Goal: Information Seeking & Learning: Check status

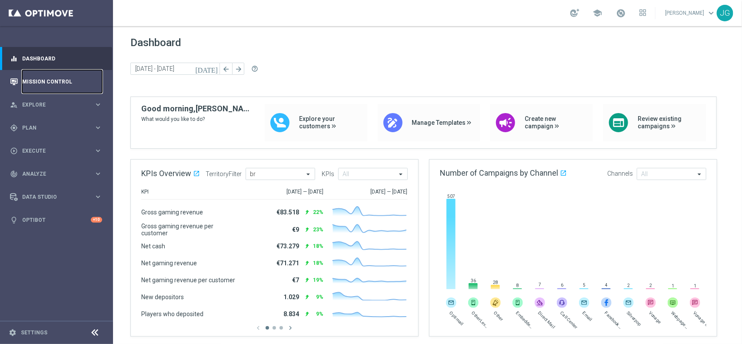
click at [58, 81] on link "Mission Control" at bounding box center [62, 81] width 80 height 23
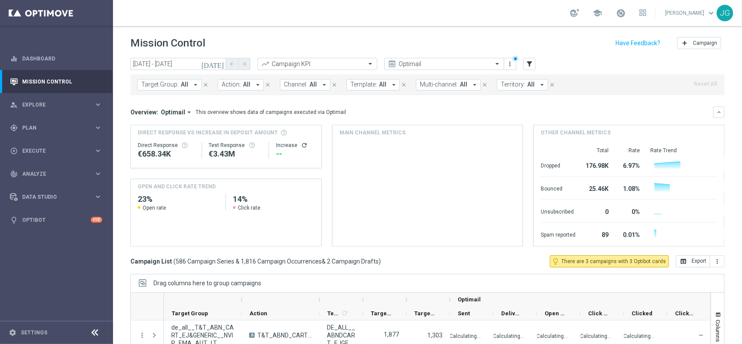
click at [521, 86] on span "Territory:" at bounding box center [513, 84] width 24 height 7
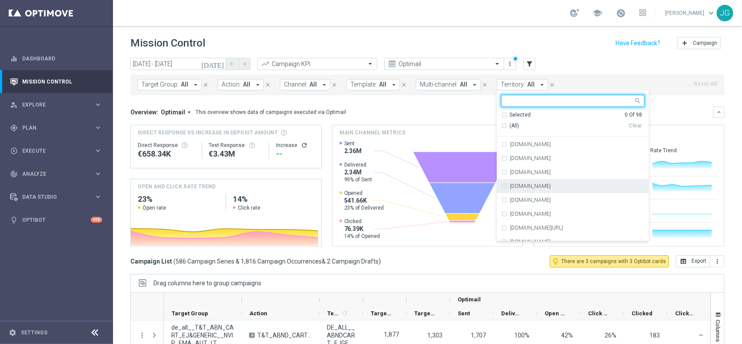
scroll to position [1259, 0]
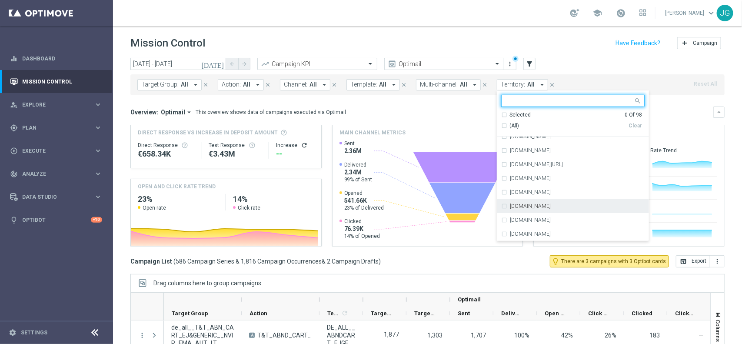
click at [526, 208] on label "[DOMAIN_NAME]" at bounding box center [530, 206] width 41 height 5
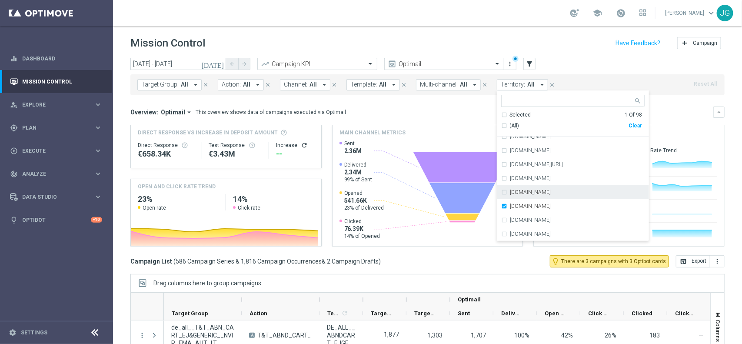
click at [443, 103] on mini-dashboard "Overview: Optimail arrow_drop_down This overview shows data of campaigns execut…" at bounding box center [427, 175] width 594 height 160
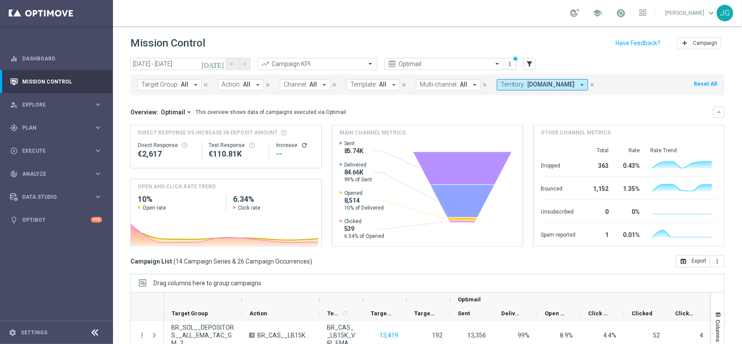
click at [301, 142] on icon "refresh" at bounding box center [304, 145] width 7 height 7
click at [198, 63] on input "[DATE] - [DATE]" at bounding box center [178, 64] width 96 height 12
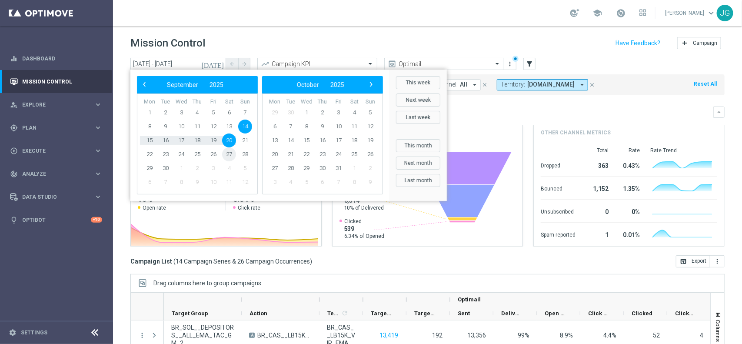
click at [230, 152] on span "27" at bounding box center [229, 154] width 14 height 14
click at [230, 144] on span "20" at bounding box center [229, 141] width 14 height 14
click at [244, 140] on span "21" at bounding box center [245, 141] width 14 height 14
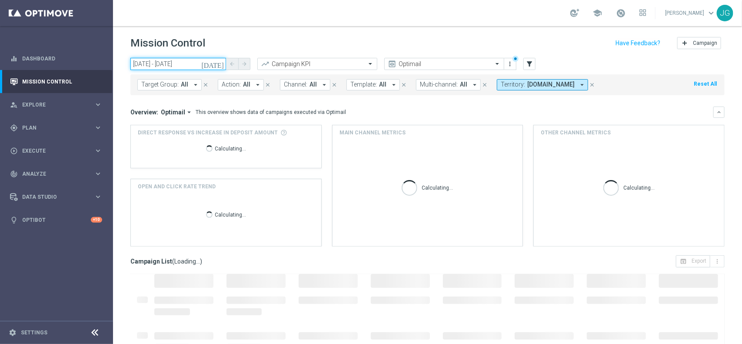
click at [193, 61] on input "[DATE] - [DATE]" at bounding box center [178, 64] width 96 height 12
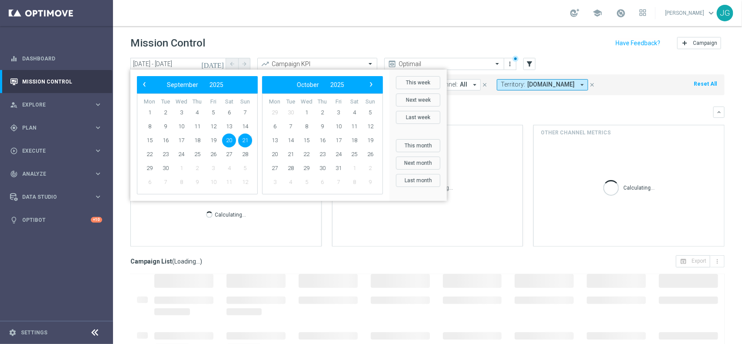
click at [246, 138] on span "21" at bounding box center [245, 141] width 14 height 14
click at [234, 152] on span "27" at bounding box center [229, 154] width 14 height 14
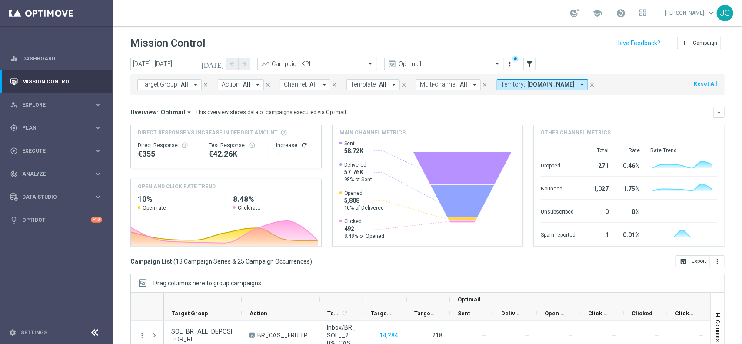
click at [301, 145] on icon "refresh" at bounding box center [304, 145] width 7 height 7
click at [185, 113] on icon "arrow_drop_down" at bounding box center [189, 112] width 8 height 8
click at [324, 140] on div "Direct Response VS Increase In Deposit Amount To read more about these metrics,…" at bounding box center [427, 186] width 594 height 122
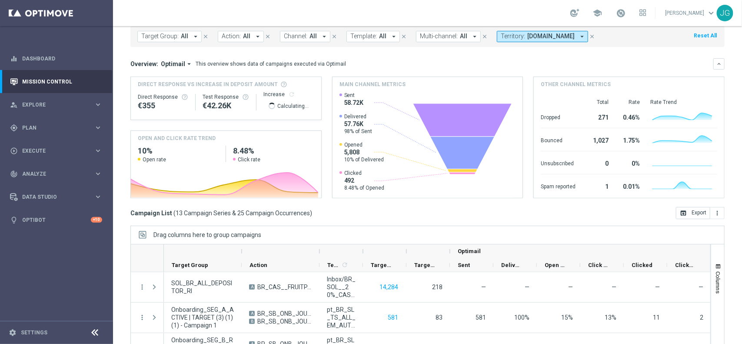
scroll to position [91, 0]
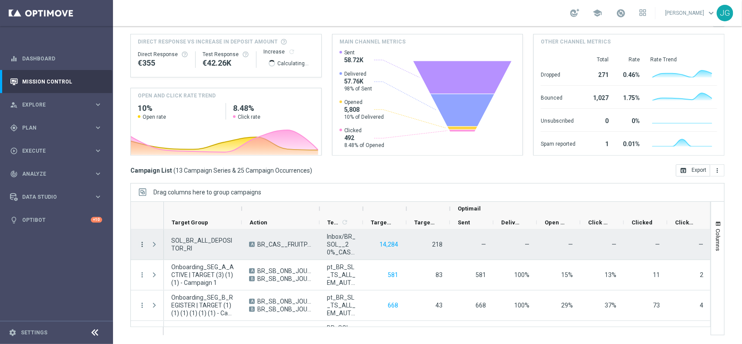
click at [142, 243] on icon "more_vert" at bounding box center [142, 244] width 8 height 8
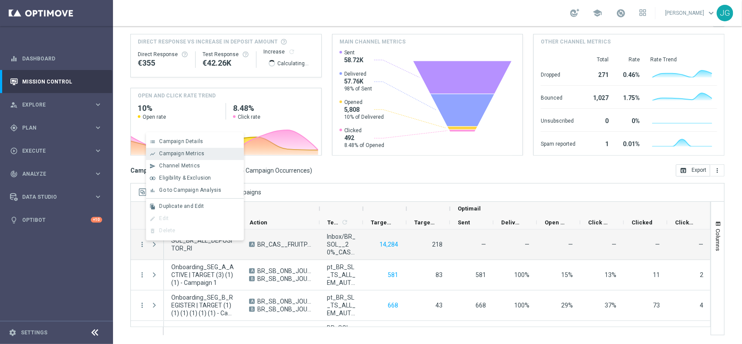
click at [181, 155] on span "Campaign Metrics" at bounding box center [181, 153] width 45 height 6
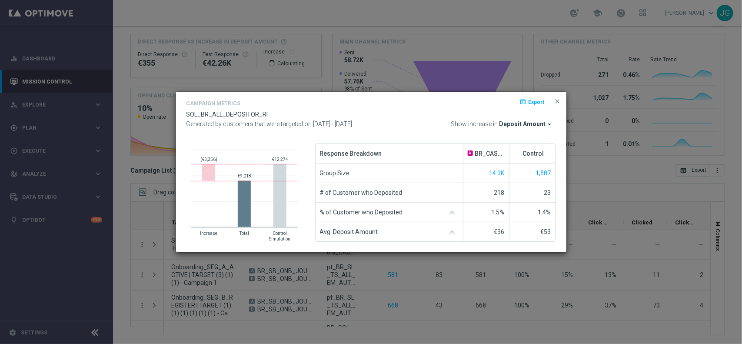
click at [535, 126] on span "Deposit Amount" at bounding box center [523, 124] width 47 height 8
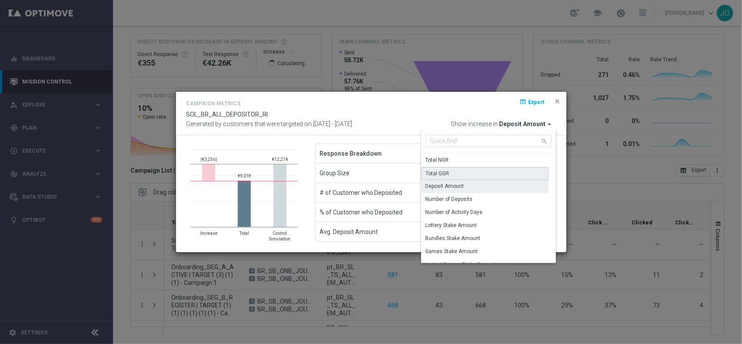
click at [503, 168] on div "Total GGR" at bounding box center [484, 173] width 127 height 13
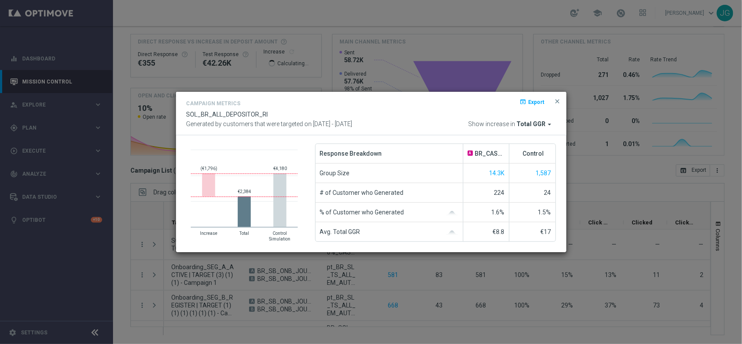
click at [542, 125] on span "Total GGR" at bounding box center [531, 124] width 29 height 8
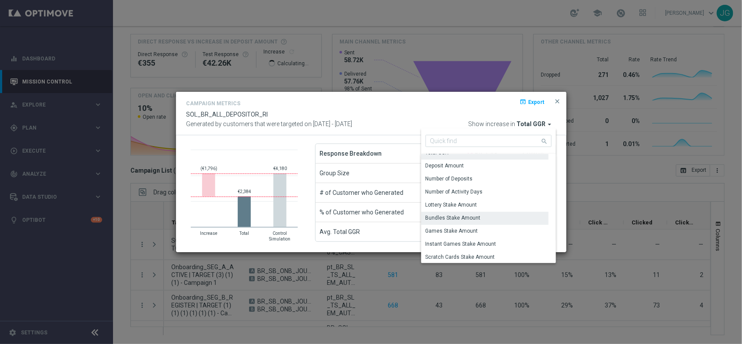
scroll to position [3, 0]
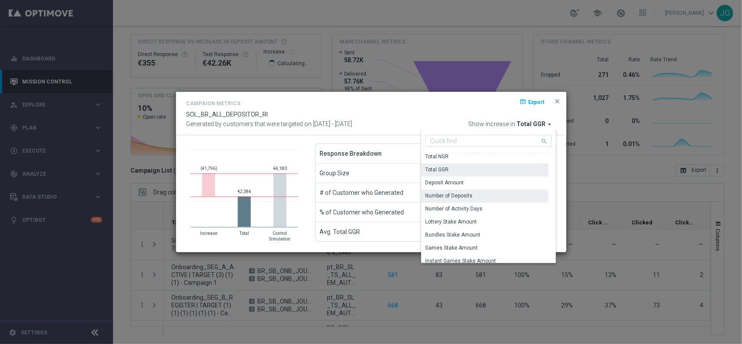
click at [483, 194] on div "Number of Deposits" at bounding box center [484, 196] width 127 height 12
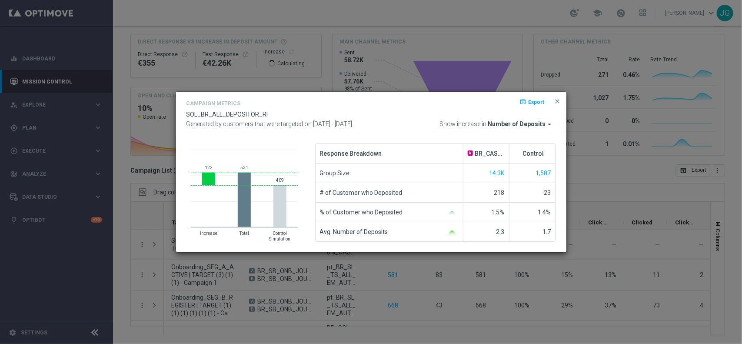
click at [525, 125] on span "Number of Deposits" at bounding box center [517, 124] width 58 height 8
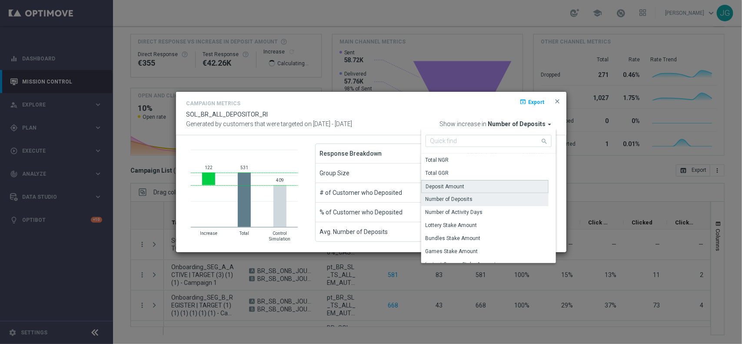
click at [475, 188] on div "Deposit Amount" at bounding box center [484, 186] width 127 height 13
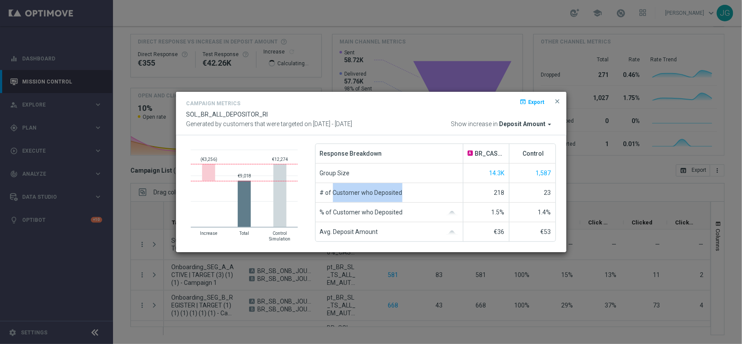
drag, startPoint x: 401, startPoint y: 192, endPoint x: 333, endPoint y: 192, distance: 68.3
click at [333, 192] on div "# of Customer who Deposited" at bounding box center [390, 192] width 148 height 19
copy span "Customer who Deposited"
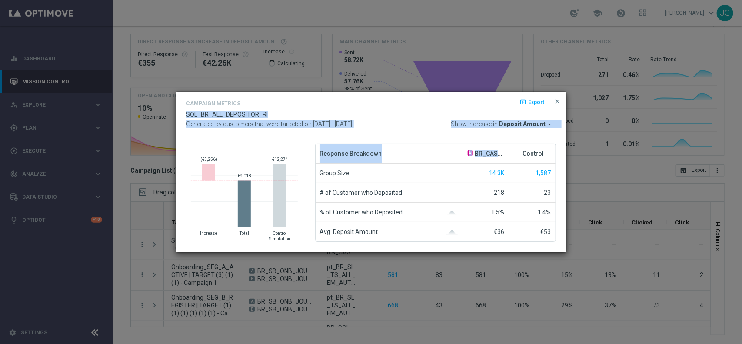
drag, startPoint x: 391, startPoint y: 102, endPoint x: 487, endPoint y: 131, distance: 100.0
click at [506, 135] on div "Campaign Metrics open_in_browser Export SOL_BR_ALL_DEPOSITOR_RI Generated by cu…" at bounding box center [371, 172] width 391 height 161
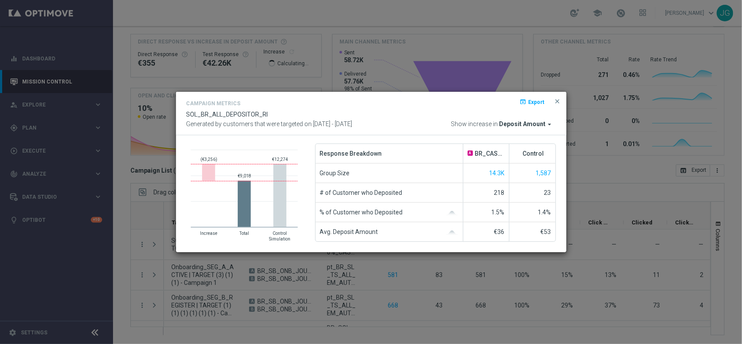
click at [310, 100] on div "Campaign Metrics open_in_browser Export" at bounding box center [372, 104] width 370 height 13
click at [556, 100] on span "close" at bounding box center [557, 101] width 7 height 7
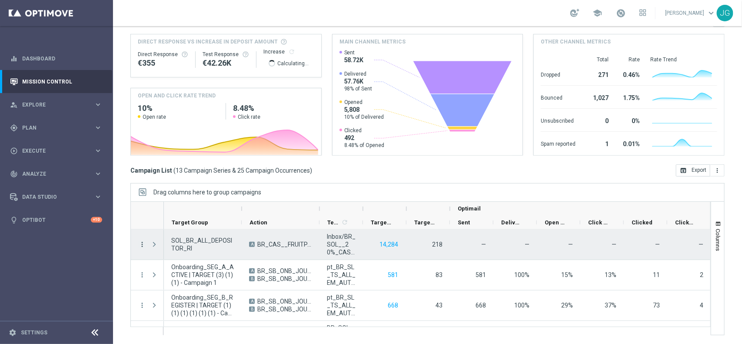
click at [140, 244] on icon "more_vert" at bounding box center [142, 244] width 8 height 8
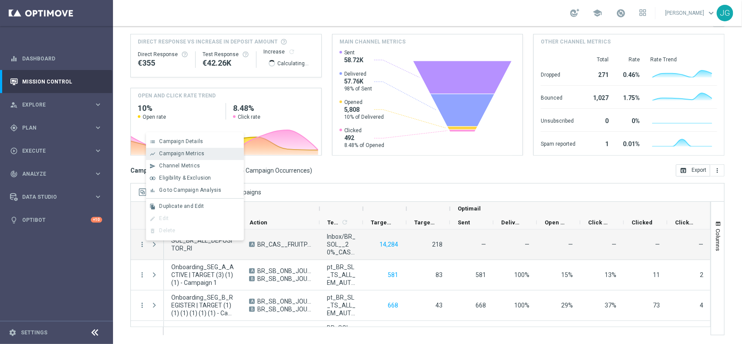
click at [173, 154] on span "Campaign Metrics" at bounding box center [181, 153] width 45 height 6
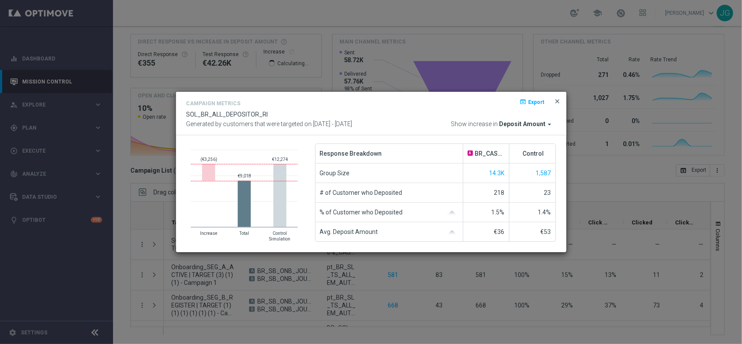
click at [556, 100] on span "close" at bounding box center [557, 101] width 7 height 7
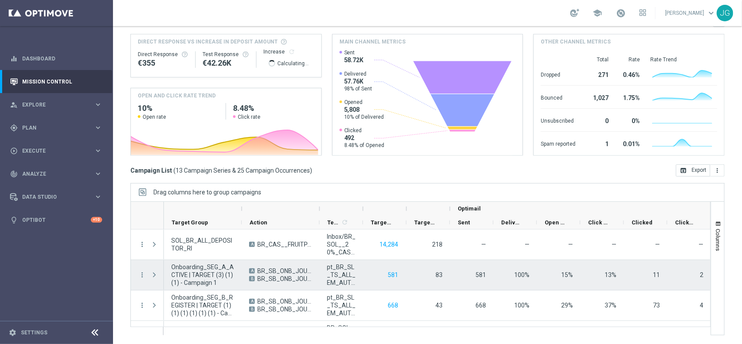
scroll to position [54, 0]
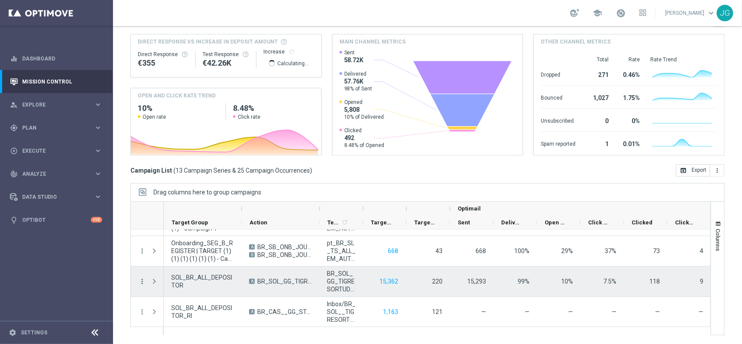
click at [143, 282] on icon "more_vert" at bounding box center [142, 281] width 8 height 8
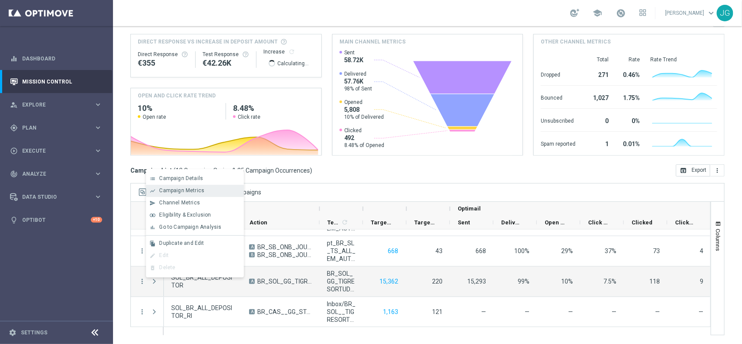
click at [189, 190] on span "Campaign Metrics" at bounding box center [181, 190] width 45 height 6
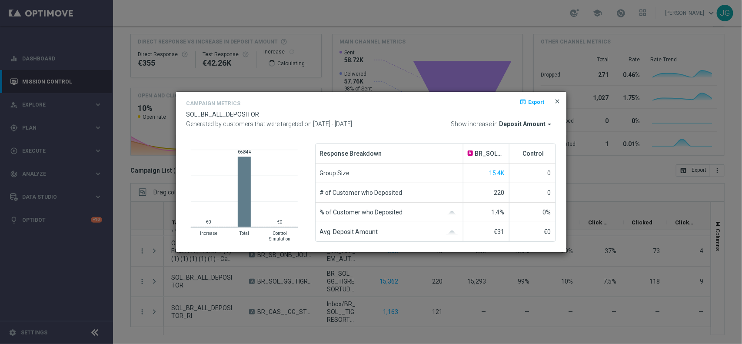
click at [557, 99] on span "close" at bounding box center [557, 101] width 7 height 7
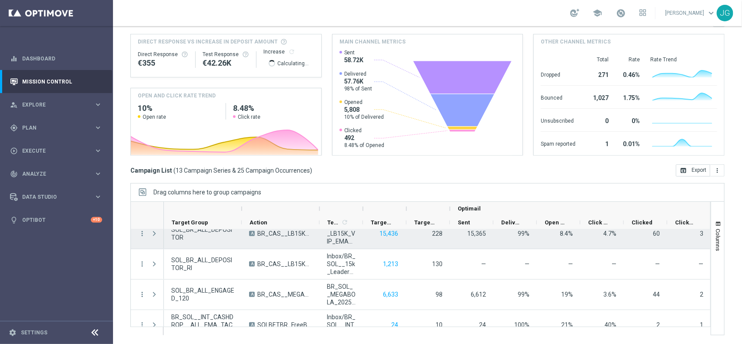
scroll to position [109, 0]
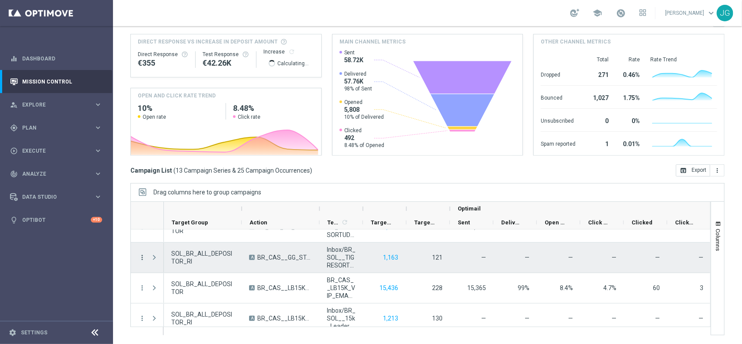
click at [141, 257] on icon "more_vert" at bounding box center [142, 258] width 8 height 8
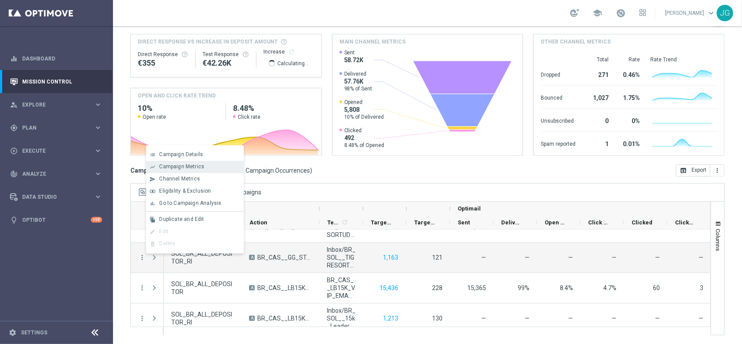
click at [203, 170] on div "show_chart Campaign Metrics" at bounding box center [195, 167] width 98 height 12
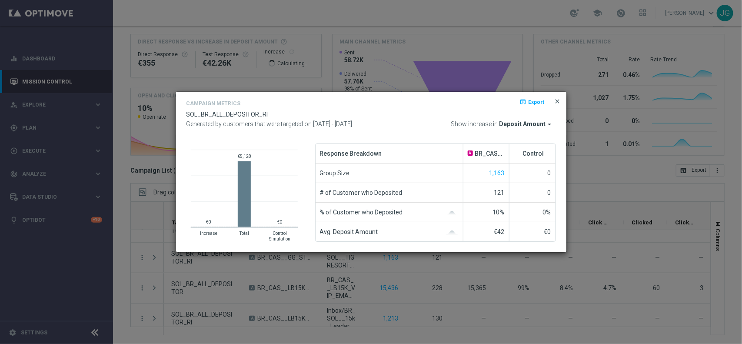
click at [557, 103] on span "close" at bounding box center [557, 101] width 7 height 7
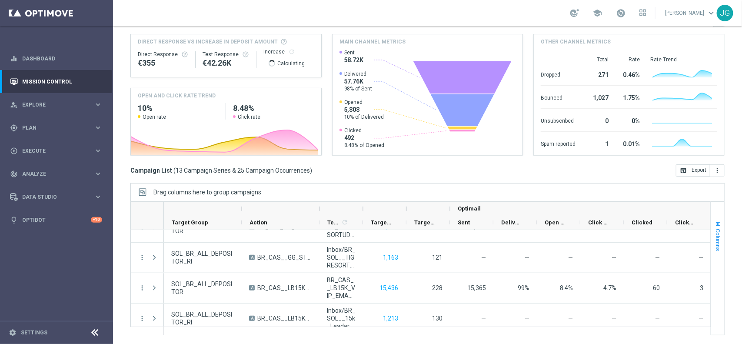
click at [715, 224] on span "button" at bounding box center [718, 223] width 7 height 7
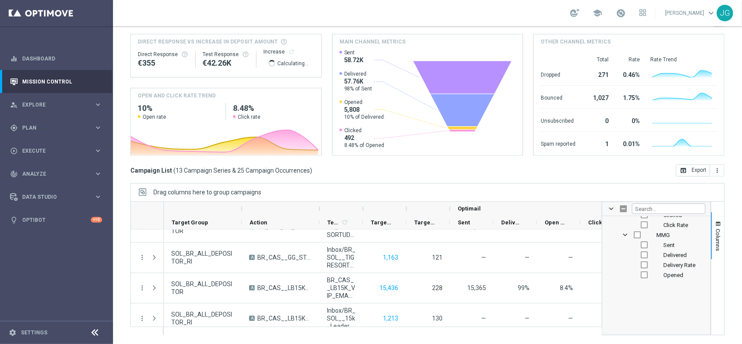
scroll to position [537, 0]
click at [608, 207] on span at bounding box center [611, 208] width 7 height 7
click at [608, 244] on span "Metrics Column Group" at bounding box center [611, 243] width 7 height 7
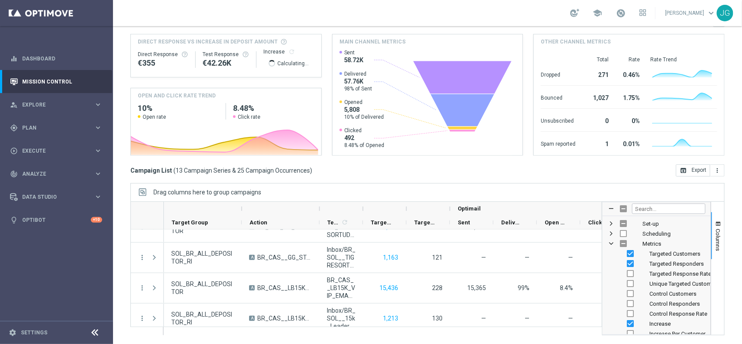
scroll to position [47, 0]
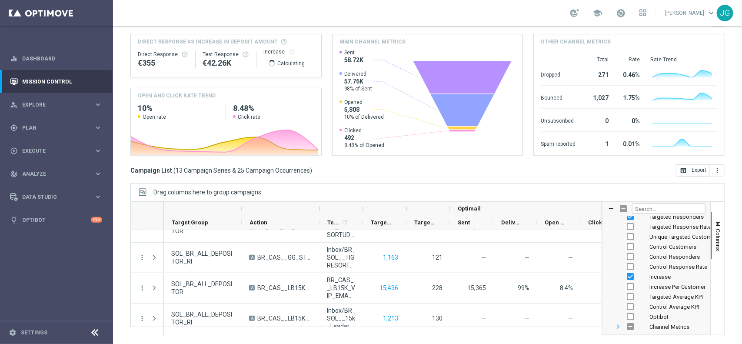
click at [615, 326] on span "Channel Metrics Column Group" at bounding box center [618, 326] width 7 height 7
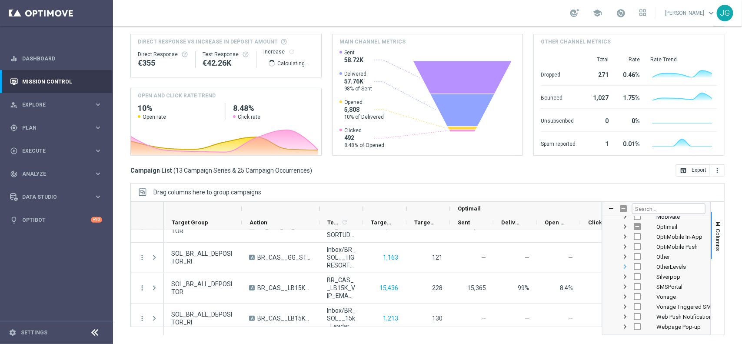
scroll to position [118, 0]
click at [615, 254] on span "Channel Metrics Column Group" at bounding box center [618, 255] width 7 height 7
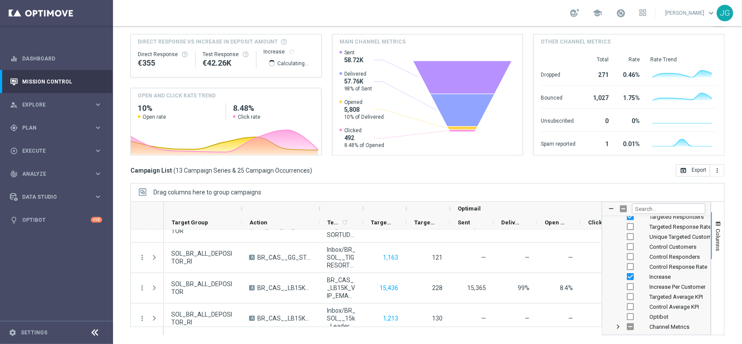
scroll to position [0, 0]
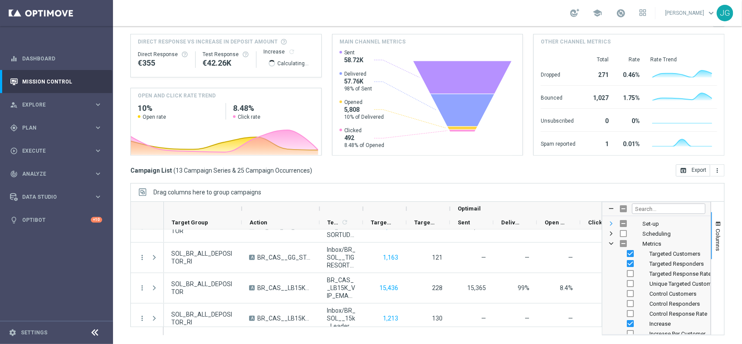
click at [608, 223] on span "Set-up Column Group" at bounding box center [611, 223] width 7 height 7
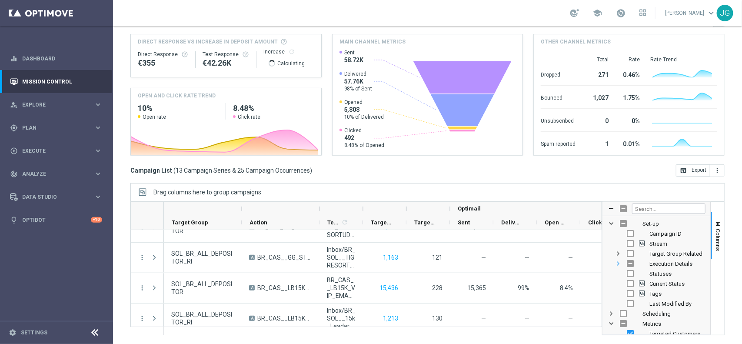
click at [615, 264] on span "Execution Details Column Group" at bounding box center [618, 263] width 7 height 7
click at [608, 314] on span "Scheduling Column Group" at bounding box center [611, 313] width 7 height 7
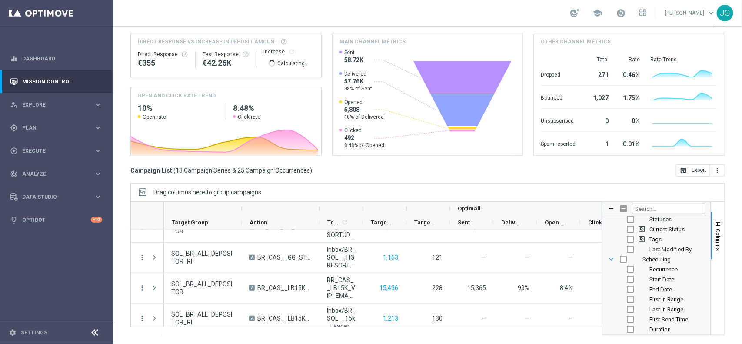
click at [608, 259] on span "Scheduling Column Group" at bounding box center [611, 259] width 7 height 7
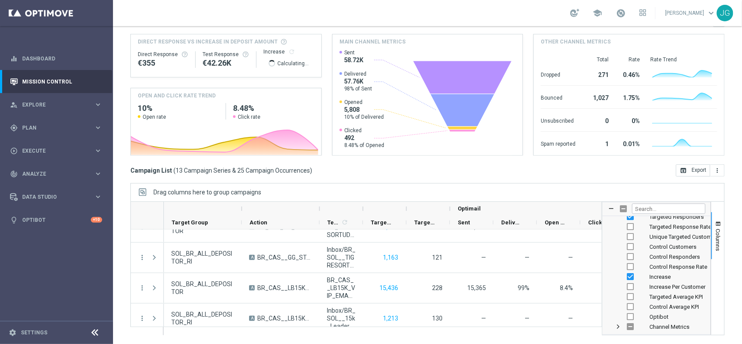
scroll to position [73, 0]
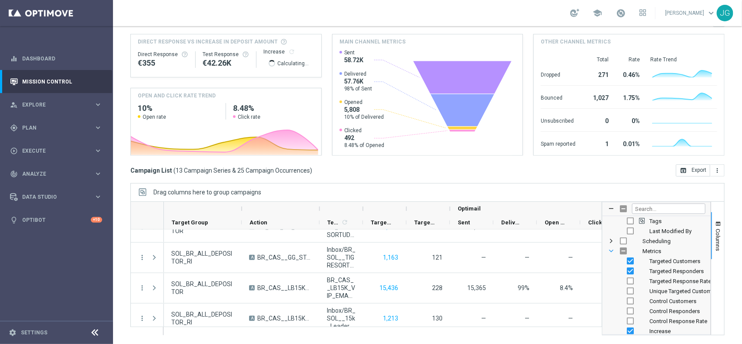
click at [608, 251] on span "Metrics Column Group" at bounding box center [611, 250] width 7 height 7
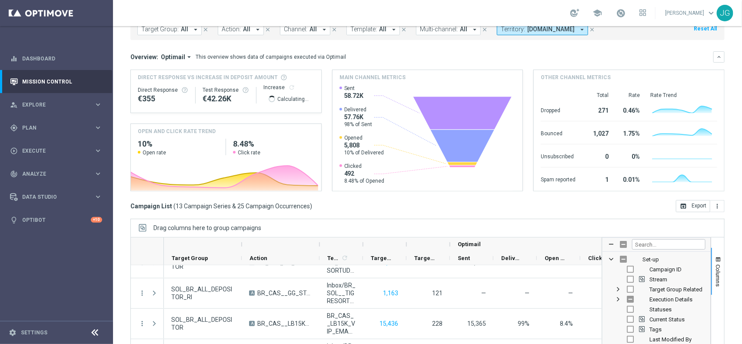
scroll to position [0, 0]
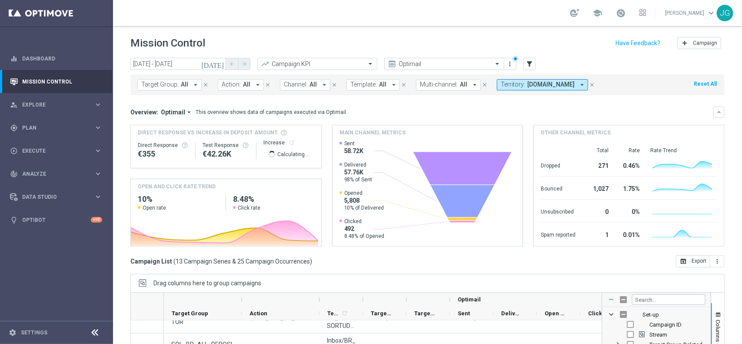
click at [608, 299] on span at bounding box center [611, 299] width 7 height 7
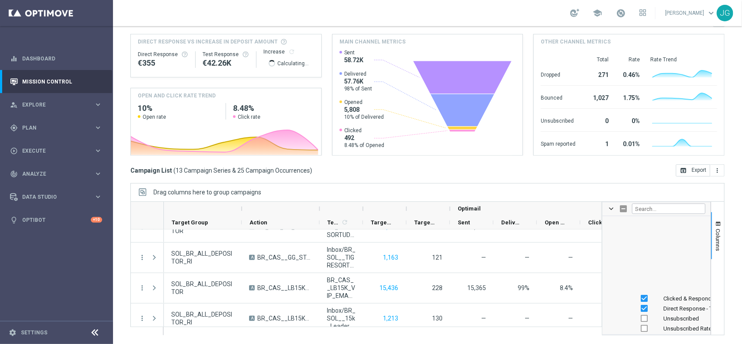
scroll to position [1087, 0]
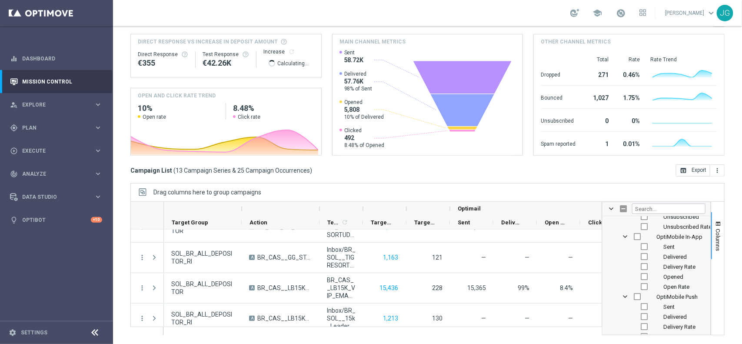
click at [729, 283] on div "Mission Control add Campaign [DATE] [DATE] - [DATE] arrow_back arrow_forward Ca…" at bounding box center [427, 185] width 629 height 318
click at [565, 184] on div "Drag columns here to group campaigns" at bounding box center [427, 192] width 594 height 18
click at [563, 190] on div "Drag columns here to group campaigns" at bounding box center [427, 192] width 594 height 18
click at [554, 194] on div "Drag columns here to group campaigns" at bounding box center [427, 192] width 594 height 18
click at [715, 232] on span "Columns" at bounding box center [718, 240] width 7 height 22
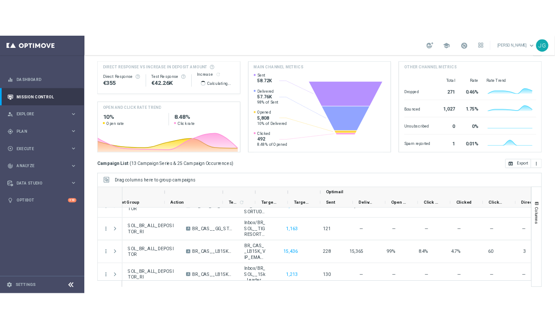
scroll to position [0, 105]
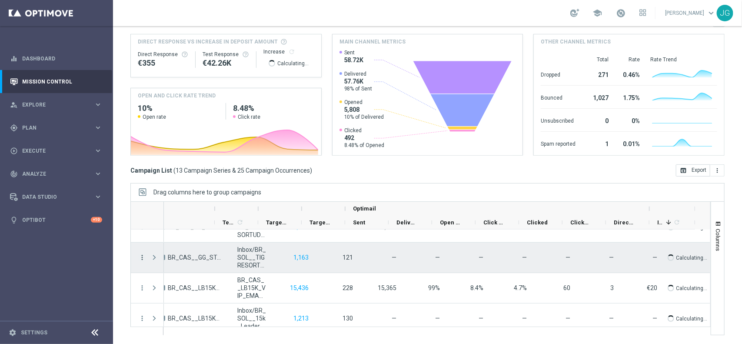
click at [142, 257] on icon "more_vert" at bounding box center [142, 258] width 8 height 8
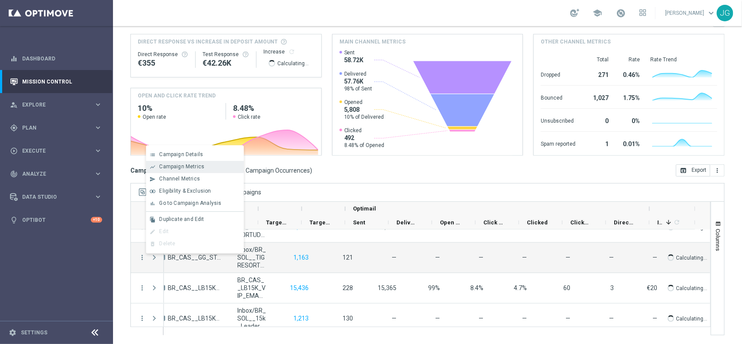
click at [199, 166] on span "Campaign Metrics" at bounding box center [181, 167] width 45 height 6
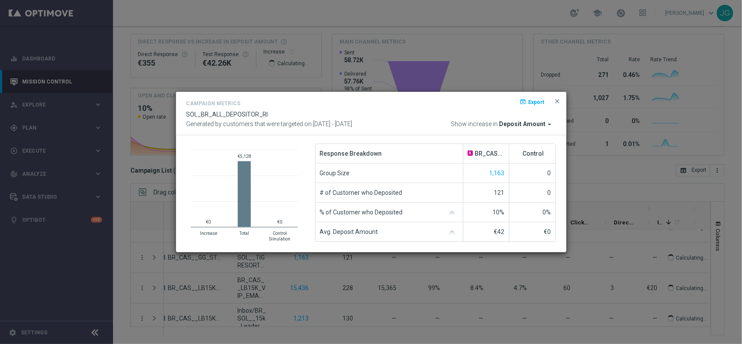
scroll to position [91, 0]
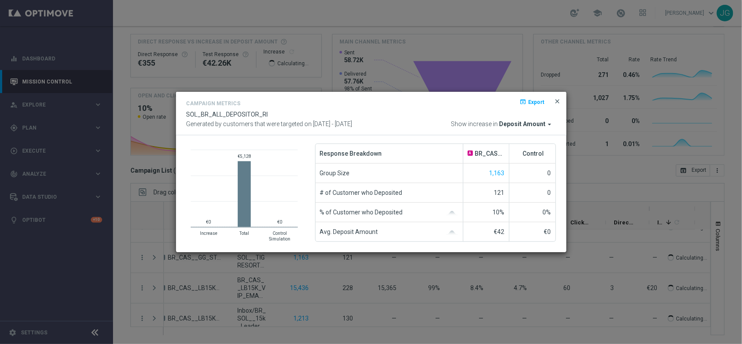
click at [559, 101] on span "close" at bounding box center [557, 101] width 7 height 7
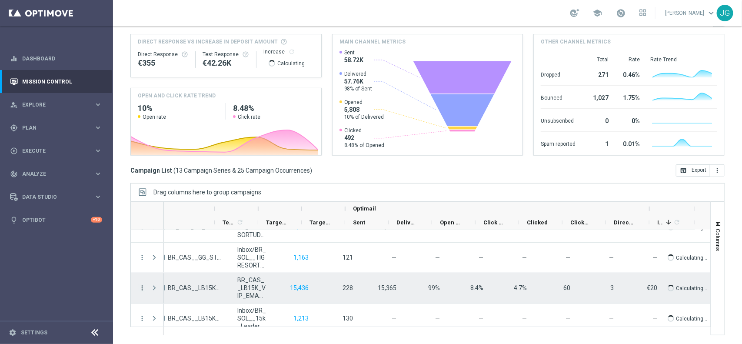
click at [143, 287] on icon "more_vert" at bounding box center [142, 288] width 8 height 8
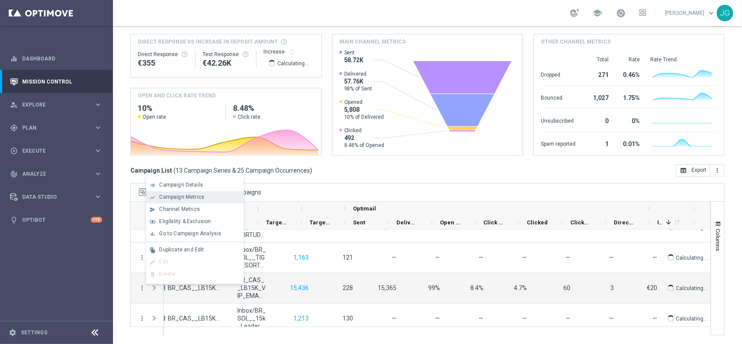
click at [184, 199] on span "Campaign Metrics" at bounding box center [181, 197] width 45 height 6
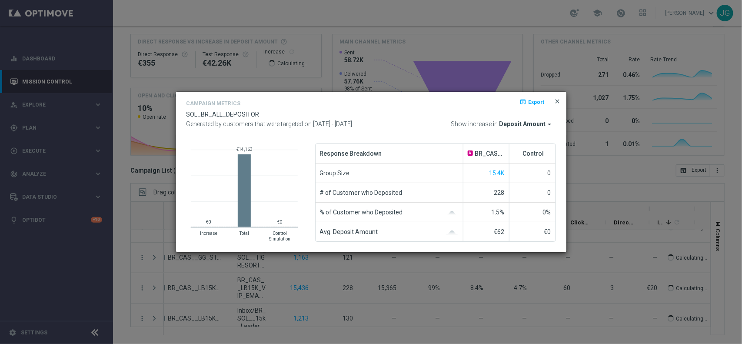
click at [559, 101] on span "close" at bounding box center [557, 101] width 7 height 7
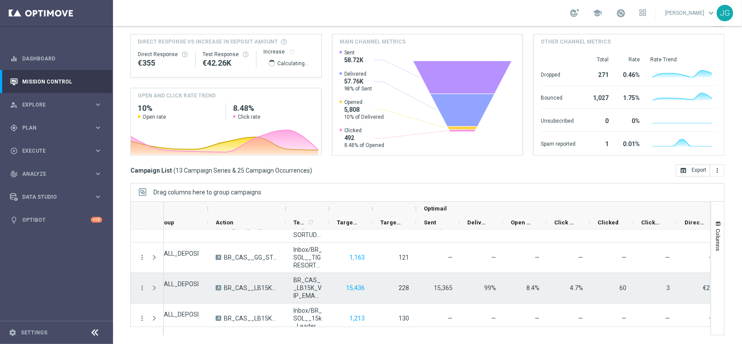
scroll to position [163, 0]
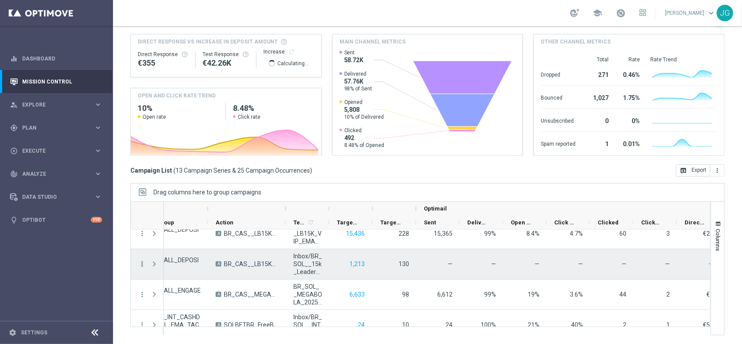
click at [141, 266] on icon "more_vert" at bounding box center [142, 264] width 8 height 8
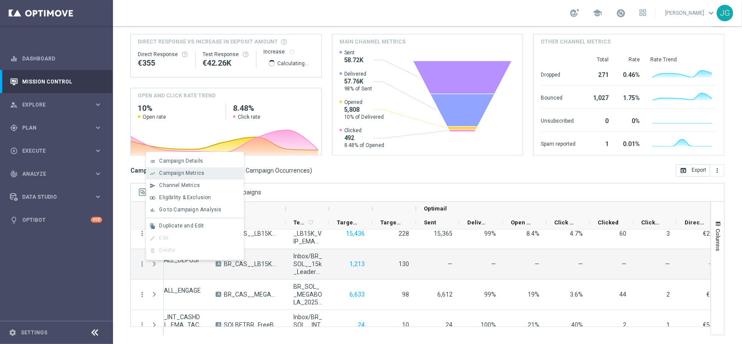
click at [192, 175] on span "Campaign Metrics" at bounding box center [181, 173] width 45 height 6
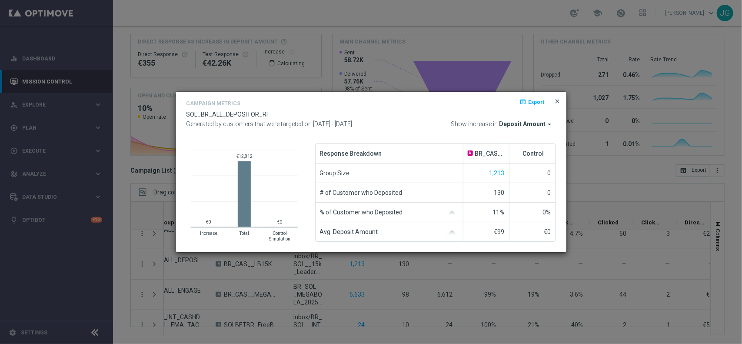
click at [557, 100] on span "close" at bounding box center [557, 101] width 7 height 7
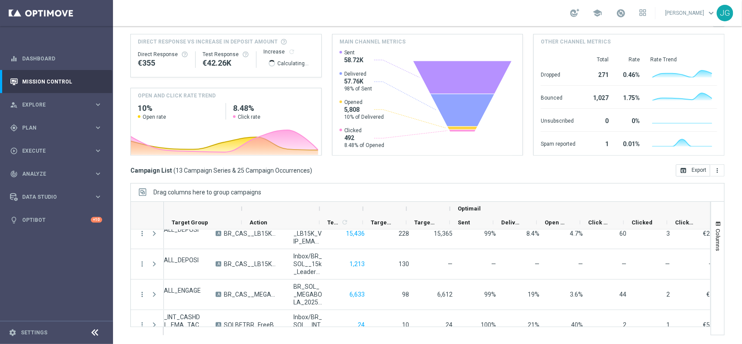
scroll to position [0, 0]
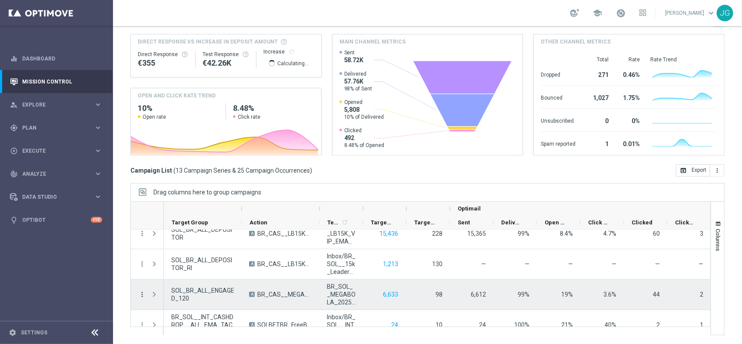
click at [141, 294] on icon "more_vert" at bounding box center [142, 294] width 8 height 8
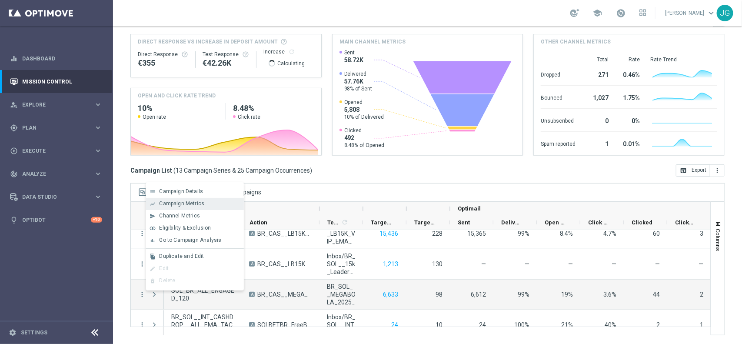
click at [188, 201] on span "Campaign Metrics" at bounding box center [181, 203] width 45 height 6
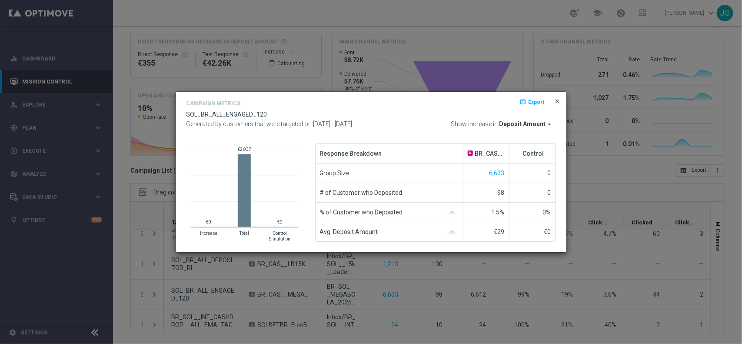
click at [556, 98] on span "close" at bounding box center [557, 101] width 7 height 7
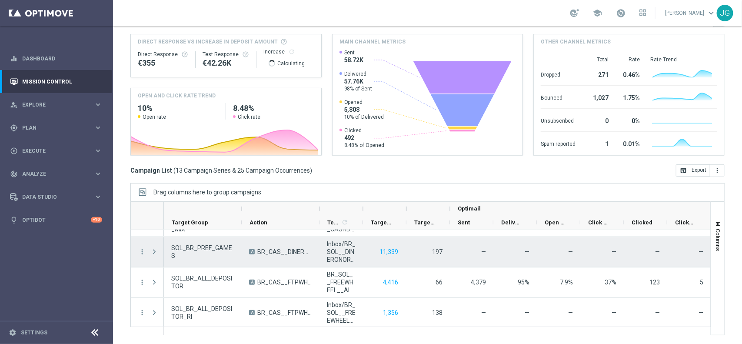
scroll to position [272, 0]
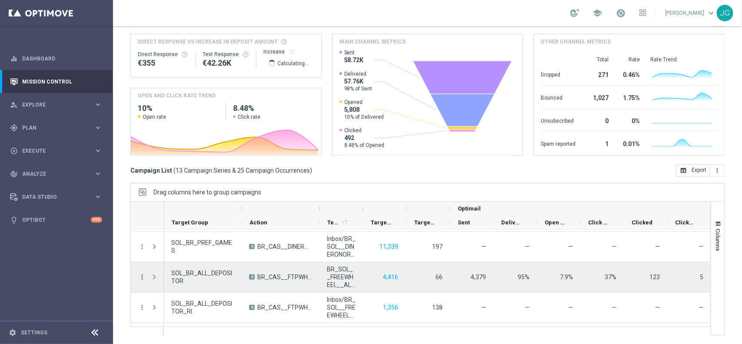
click at [142, 274] on icon "more_vert" at bounding box center [142, 277] width 8 height 8
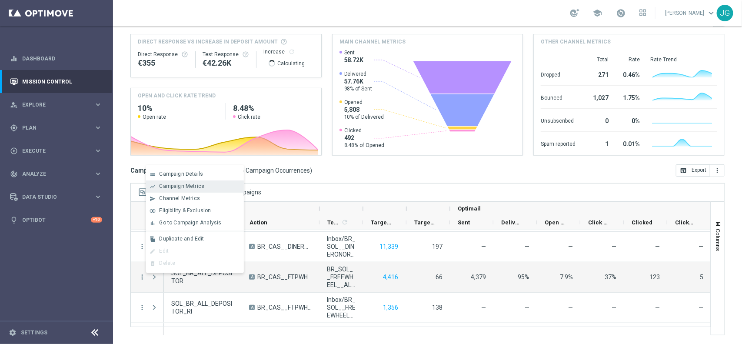
click at [195, 185] on span "Campaign Metrics" at bounding box center [181, 186] width 45 height 6
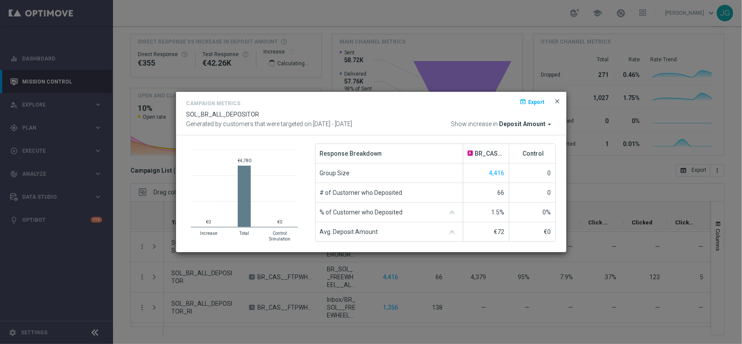
click at [559, 98] on span "close" at bounding box center [557, 101] width 7 height 7
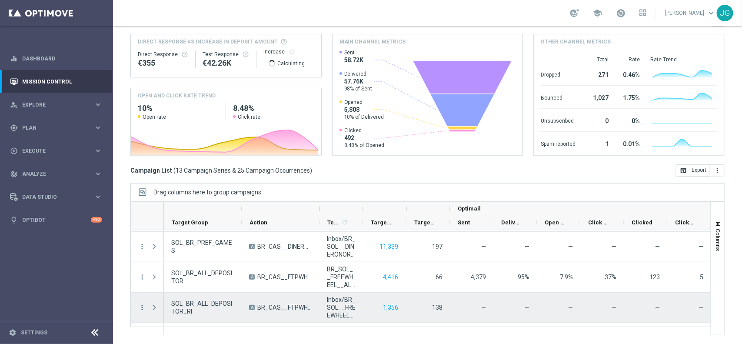
click at [140, 309] on icon "more_vert" at bounding box center [142, 308] width 8 height 8
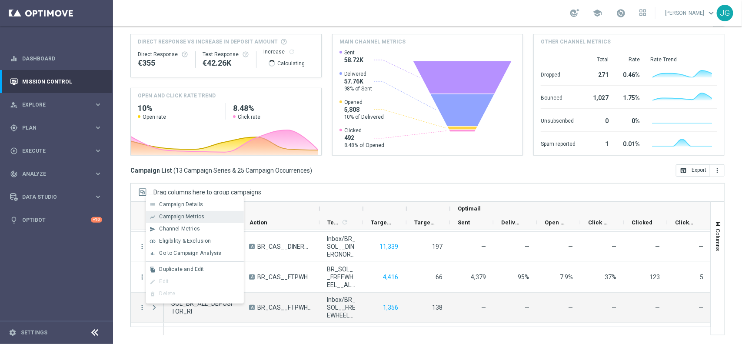
click at [190, 217] on span "Campaign Metrics" at bounding box center [181, 217] width 45 height 6
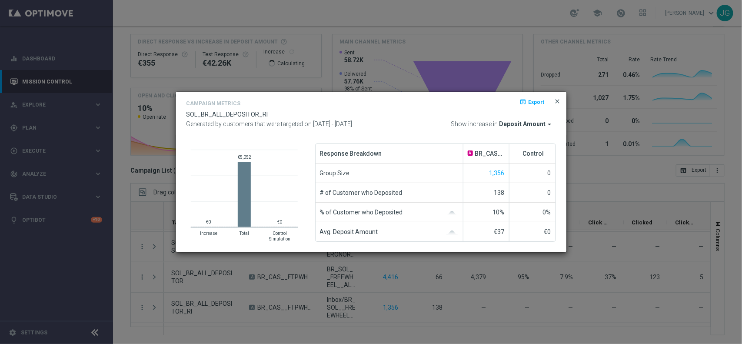
click at [557, 98] on span "close" at bounding box center [557, 101] width 7 height 7
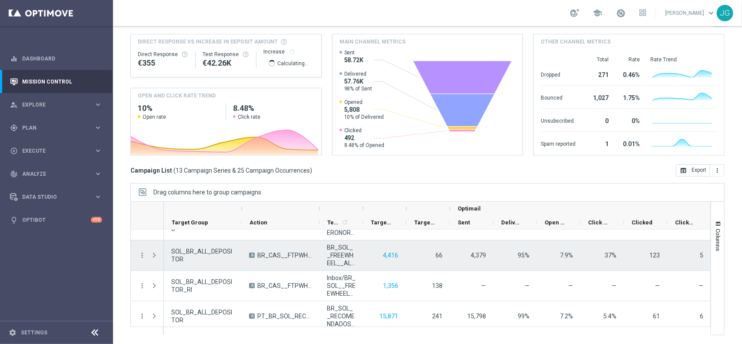
scroll to position [299, 0]
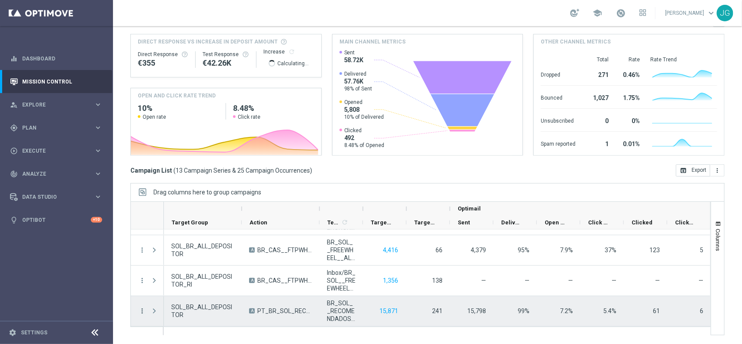
click at [140, 307] on icon "more_vert" at bounding box center [142, 311] width 8 height 8
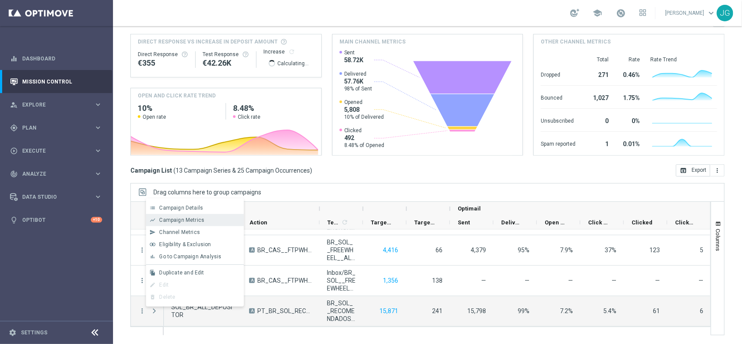
click at [186, 220] on span "Campaign Metrics" at bounding box center [181, 220] width 45 height 6
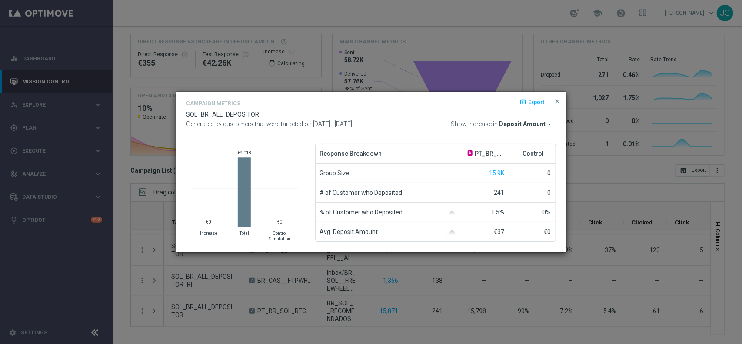
click at [556, 99] on span "close" at bounding box center [557, 101] width 7 height 7
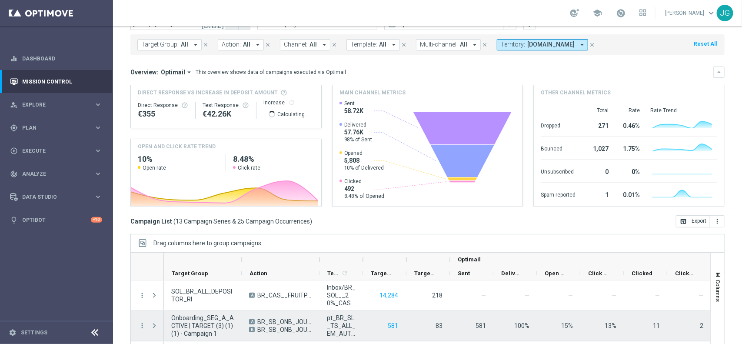
scroll to position [0, 0]
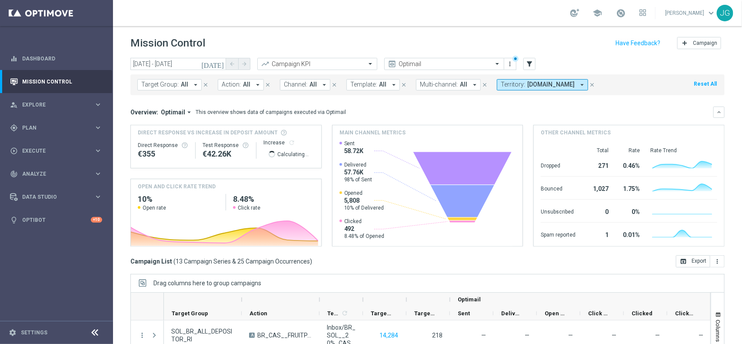
click at [424, 260] on div "Campaign List ( 13 Campaign Series & 25 Campaign Occurrences ) open_in_browser …" at bounding box center [427, 261] width 594 height 12
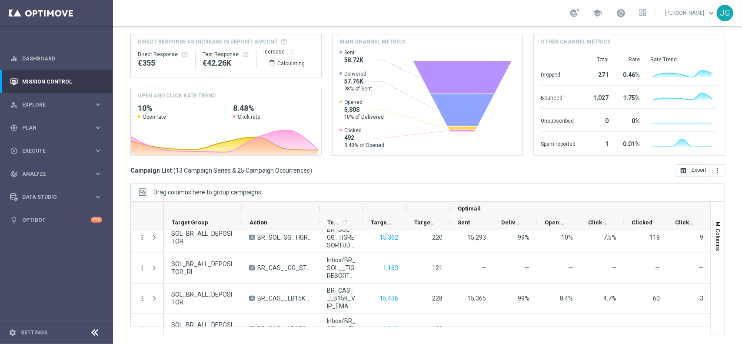
scroll to position [109, 0]
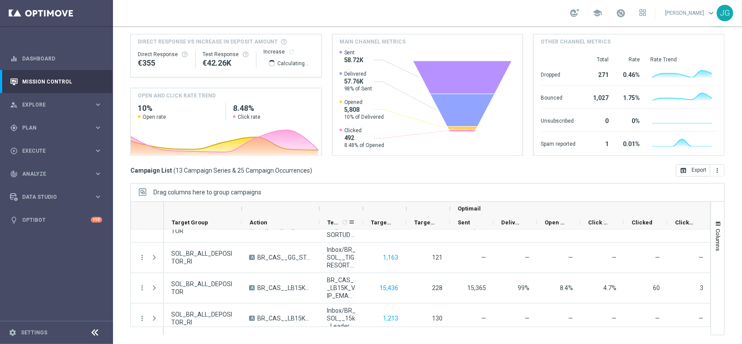
click at [344, 220] on icon "refresh" at bounding box center [344, 222] width 7 height 7
click at [351, 222] on span at bounding box center [351, 222] width 7 height 7
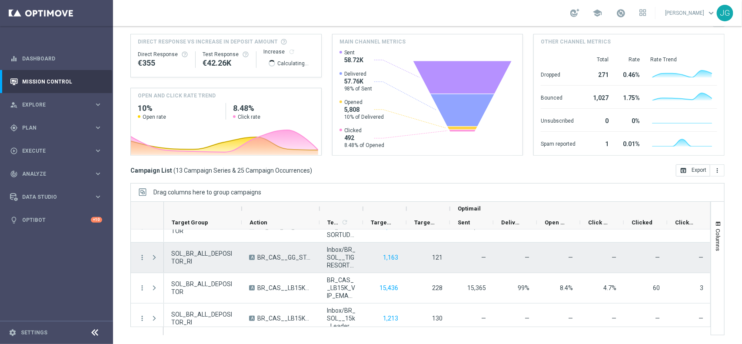
click at [330, 246] on span "Inbox/BR_SOL__TIGRESORTUDO100__NVIP_RI_TAC_GM" at bounding box center [341, 257] width 29 height 23
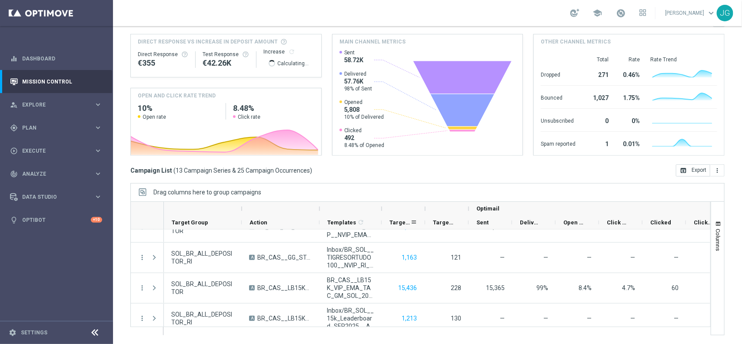
drag, startPoint x: 363, startPoint y: 223, endPoint x: 384, endPoint y: 223, distance: 20.4
click at [384, 223] on div "Target Group Action Templates 1 refresh Targeted Customers" at bounding box center [491, 223] width 655 height 14
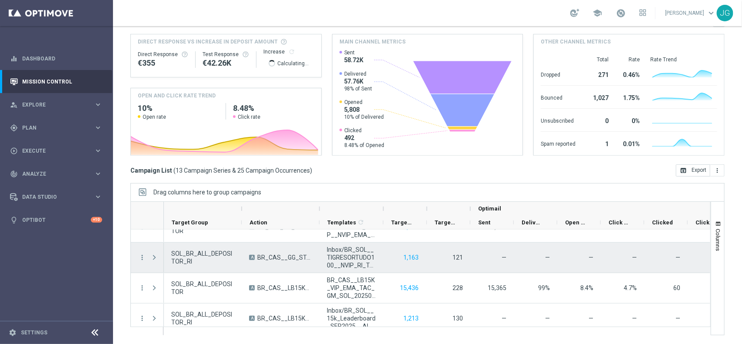
scroll to position [54, 0]
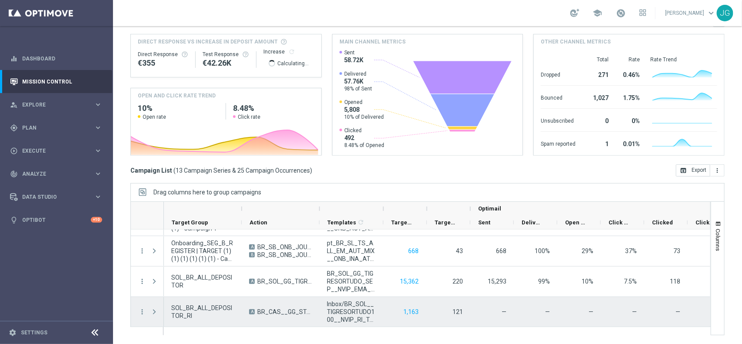
drag, startPoint x: 353, startPoint y: 312, endPoint x: 127, endPoint y: 298, distance: 226.6
click at [116, 298] on div "Mission Control add Campaign [DATE] [DATE] - [DATE] arrow_back arrow_forward Ca…" at bounding box center [427, 185] width 629 height 318
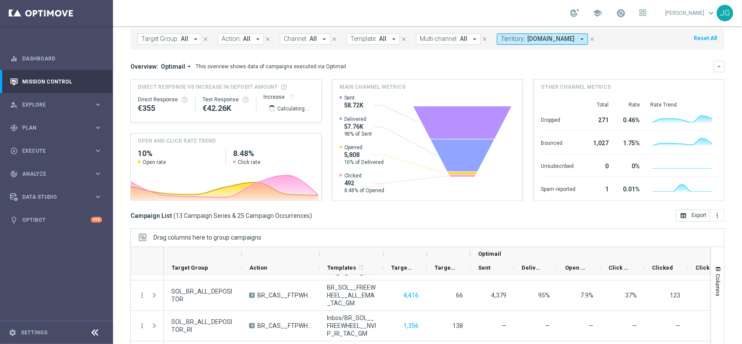
scroll to position [0, 0]
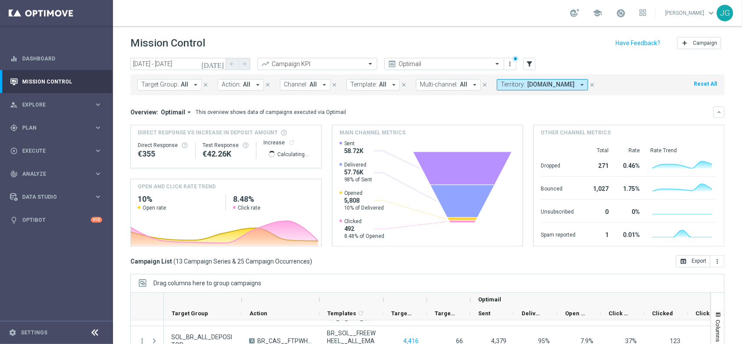
click at [533, 85] on span "[DOMAIN_NAME]" at bounding box center [550, 84] width 47 height 7
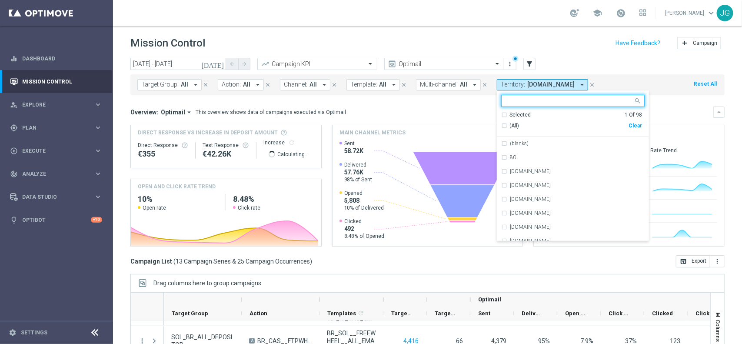
click at [0, 0] on div "Clear" at bounding box center [0, 0] width 0 height 0
click at [448, 110] on div "Overview: Optimail arrow_drop_down This overview shows data of campaigns execut…" at bounding box center [421, 112] width 583 height 8
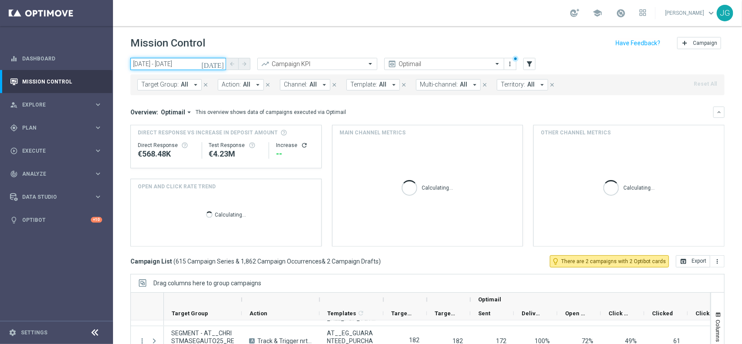
click at [192, 63] on input "[DATE] - [DATE]" at bounding box center [178, 64] width 96 height 12
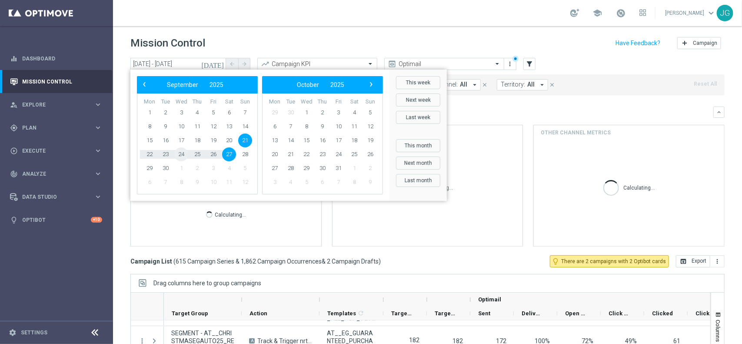
click at [180, 153] on span "24" at bounding box center [181, 154] width 14 height 14
type input "[DATE] - [DATE]"
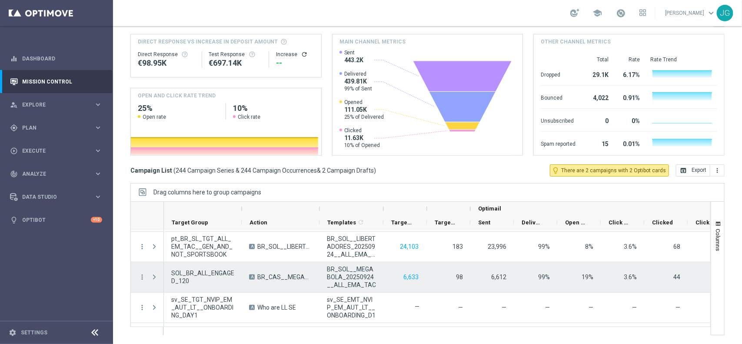
scroll to position [7365, 0]
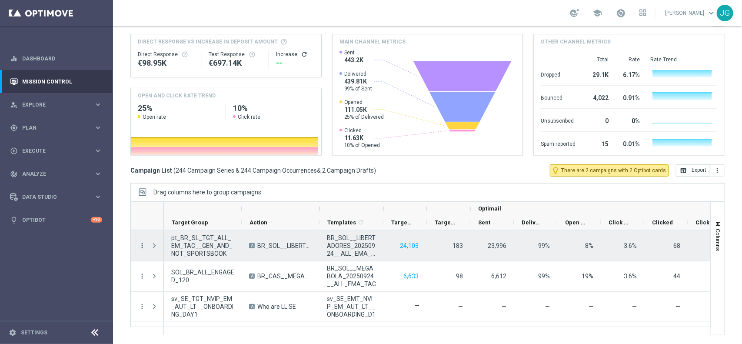
click at [141, 243] on icon "more_vert" at bounding box center [142, 246] width 8 height 8
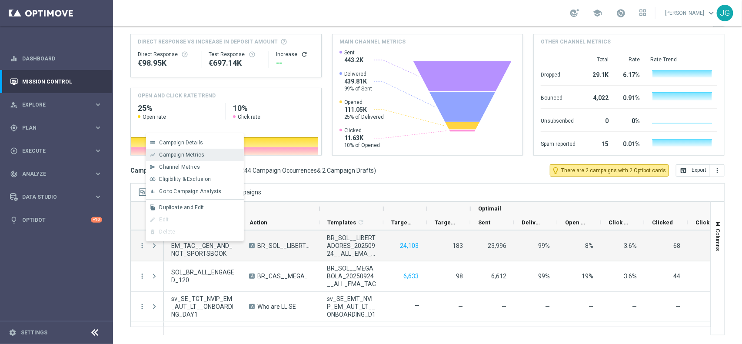
click at [190, 157] on span "Campaign Metrics" at bounding box center [181, 155] width 45 height 6
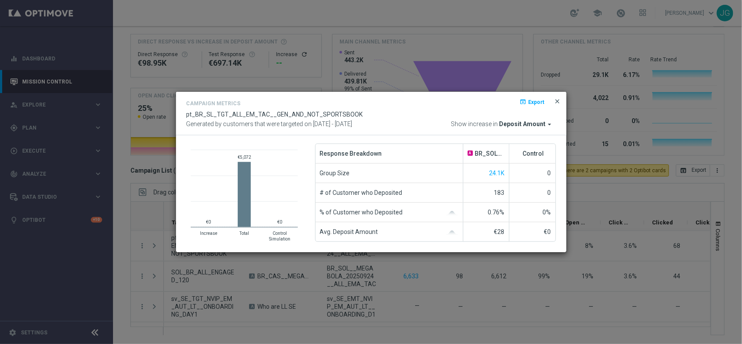
click at [557, 101] on span "close" at bounding box center [557, 101] width 7 height 7
